Goal: Check status: Check status

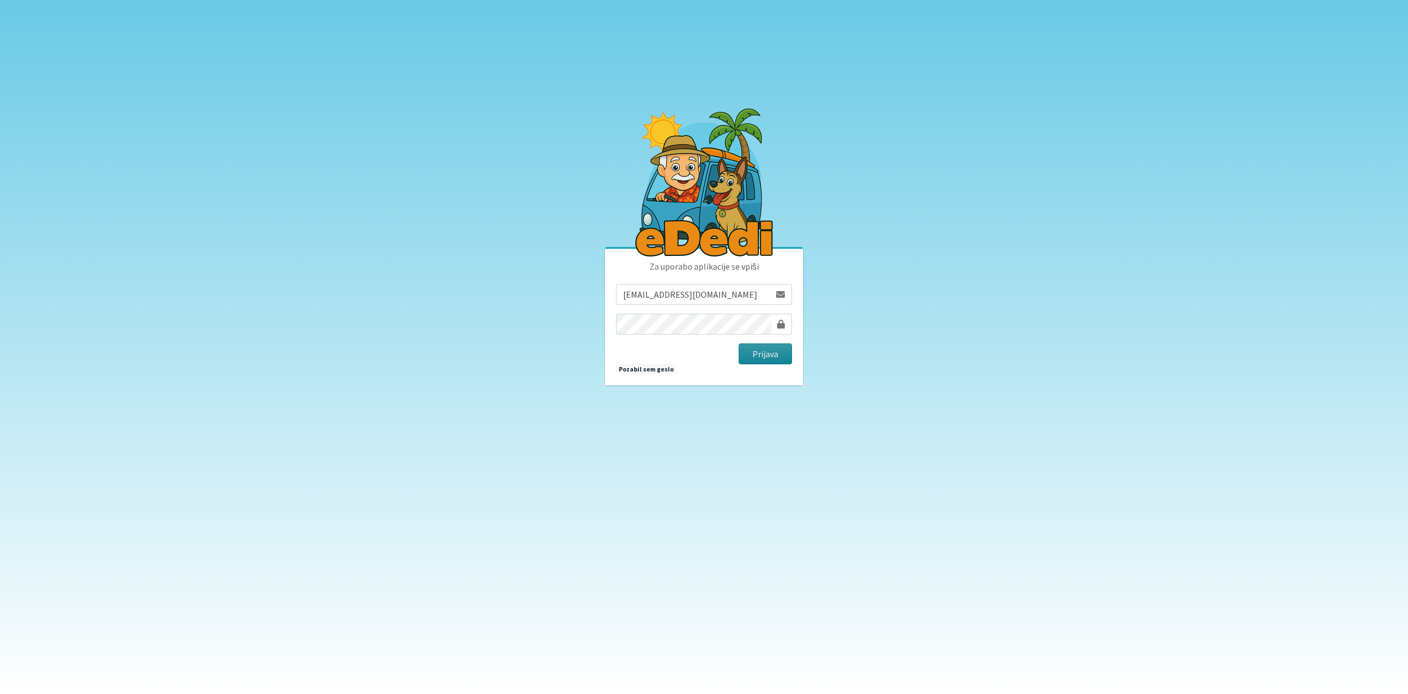
click at [763, 346] on button "Prijava" at bounding box center [765, 353] width 53 height 21
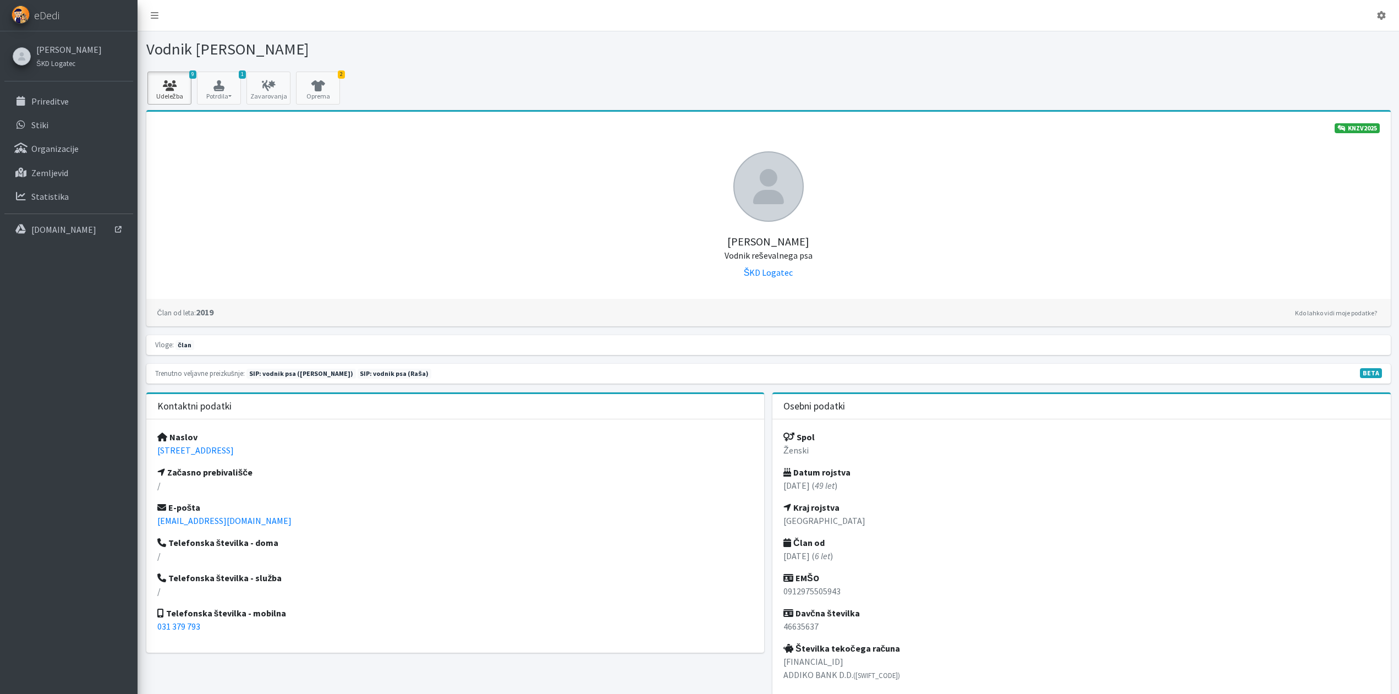
click at [173, 84] on icon at bounding box center [169, 85] width 37 height 11
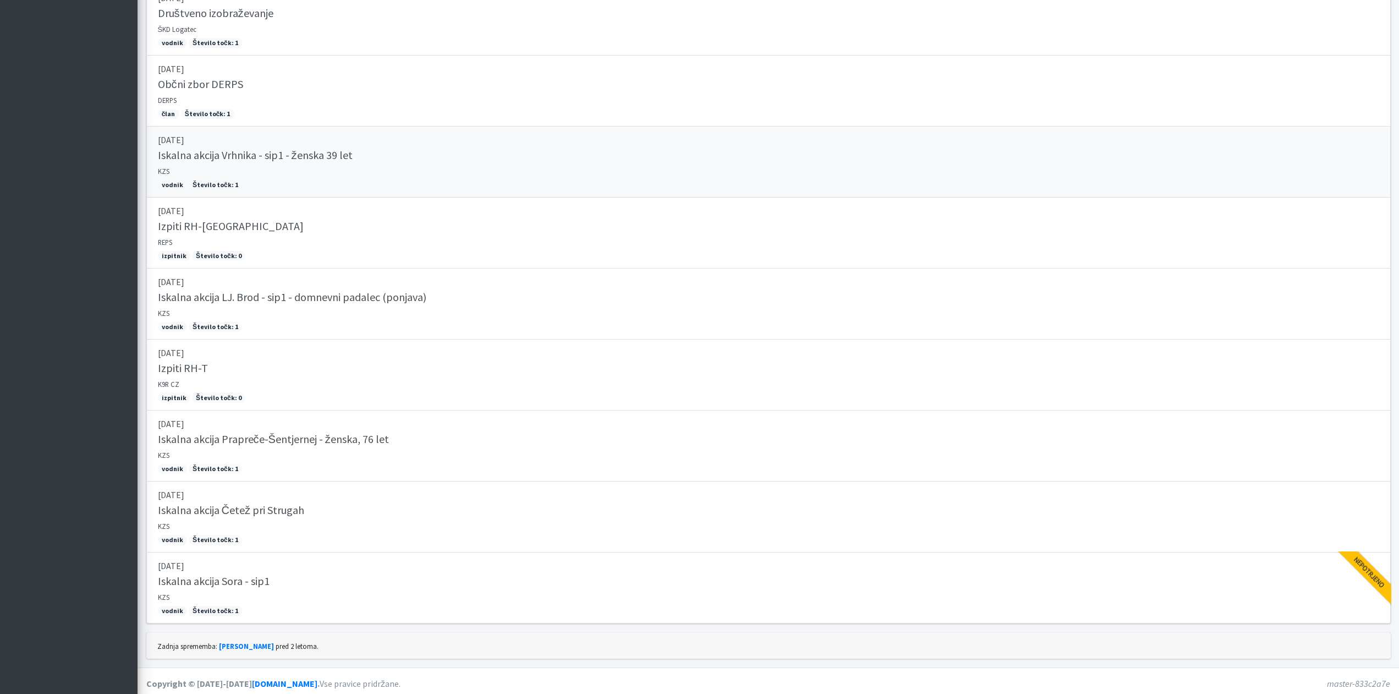
scroll to position [398, 0]
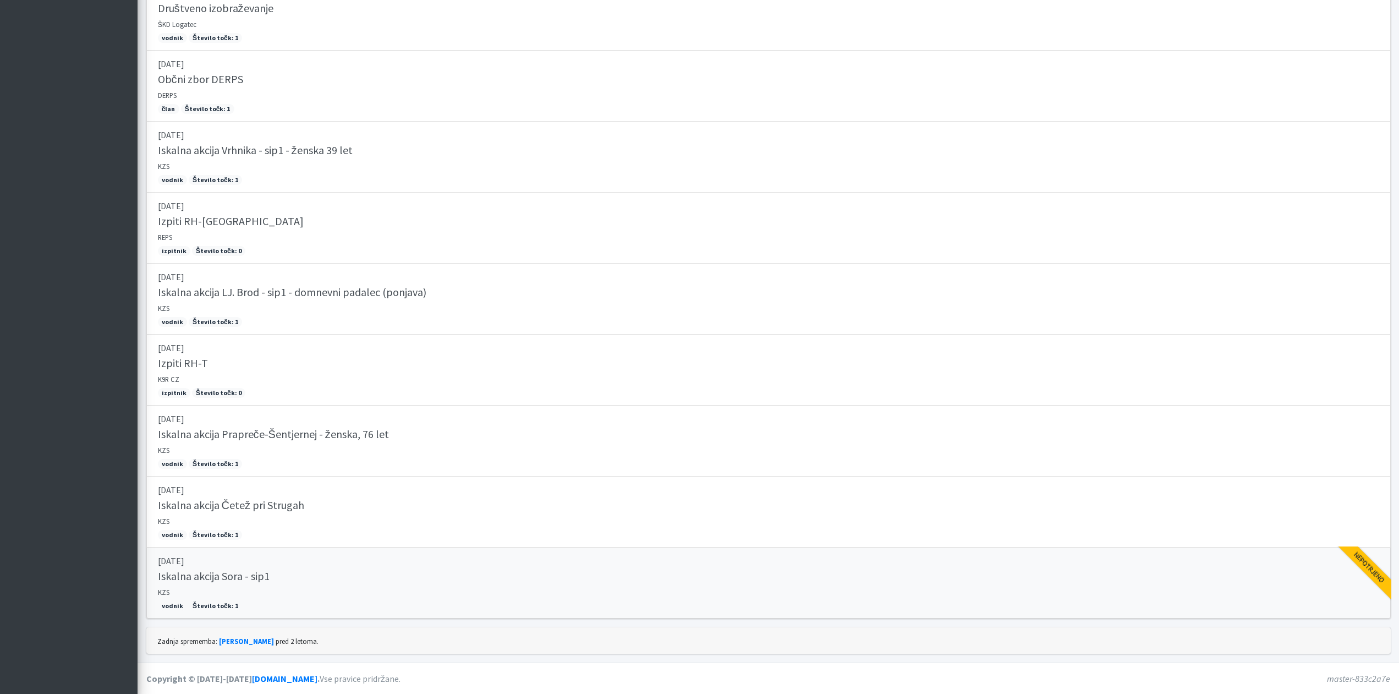
click at [168, 563] on p "19.07.2025" at bounding box center [768, 560] width 1221 height 13
